Goal: Find specific page/section: Find specific page/section

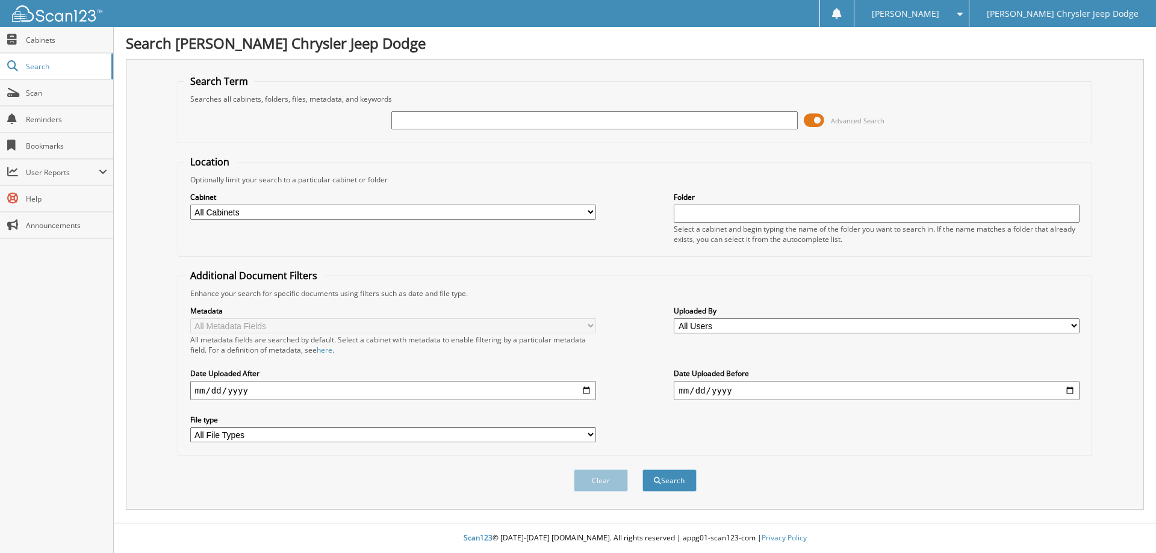
click at [439, 119] on input "text" at bounding box center [594, 120] width 406 height 18
click at [450, 126] on input "text" at bounding box center [594, 120] width 406 height 18
type input "58267"
click at [642, 470] on button "Search" at bounding box center [669, 481] width 54 height 22
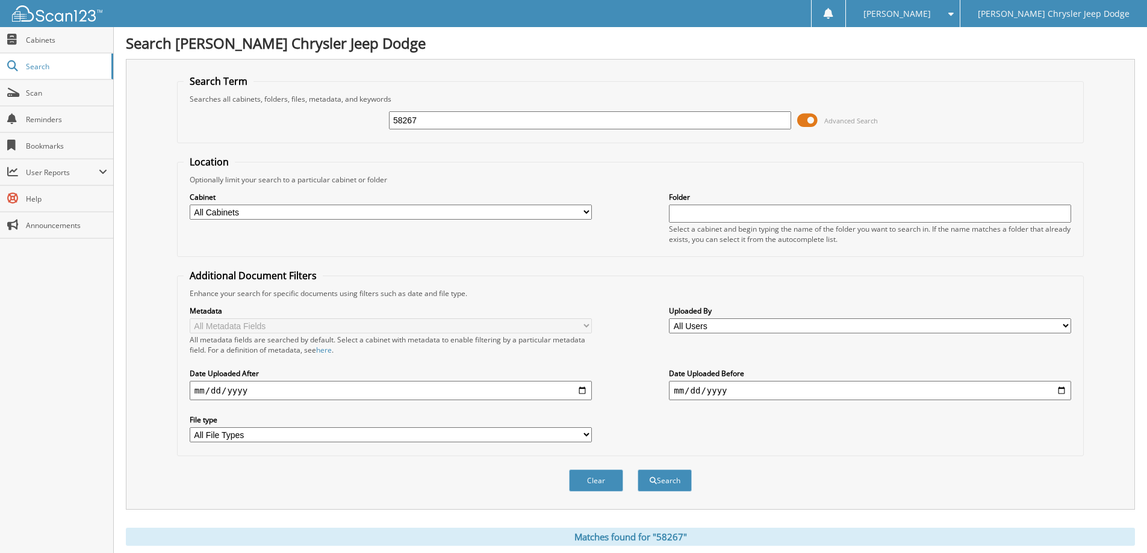
click at [817, 123] on span "Advanced Search" at bounding box center [837, 120] width 81 height 18
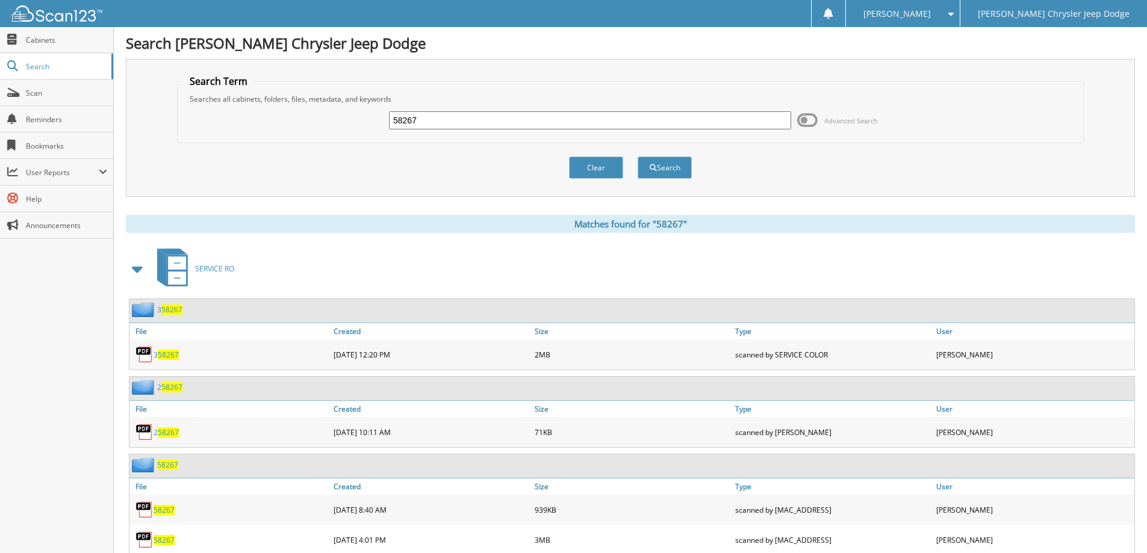
scroll to position [241, 0]
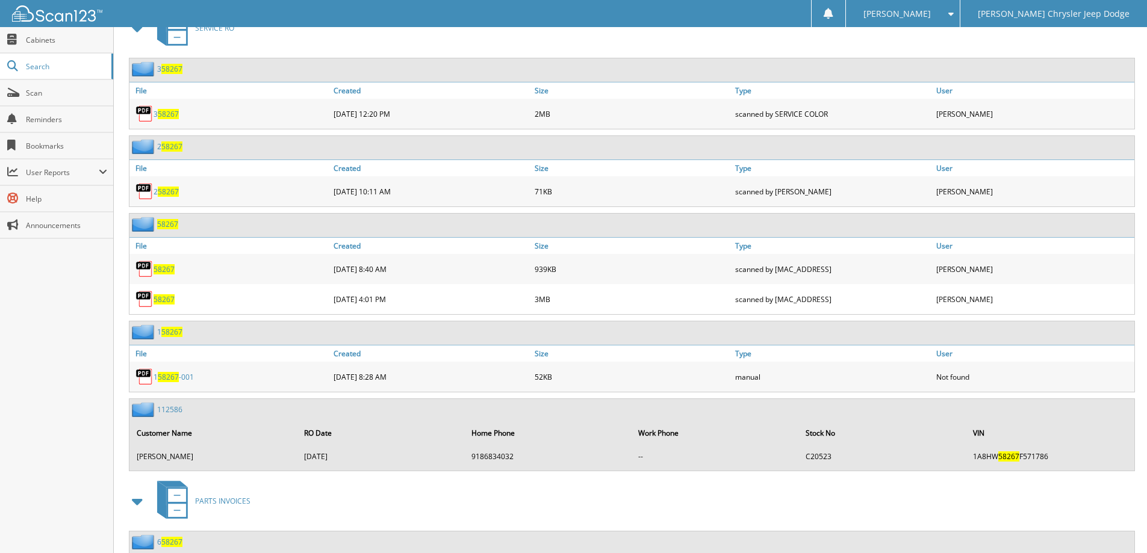
click at [172, 303] on span "58267" at bounding box center [163, 299] width 21 height 10
